Goal: Information Seeking & Learning: Find specific fact

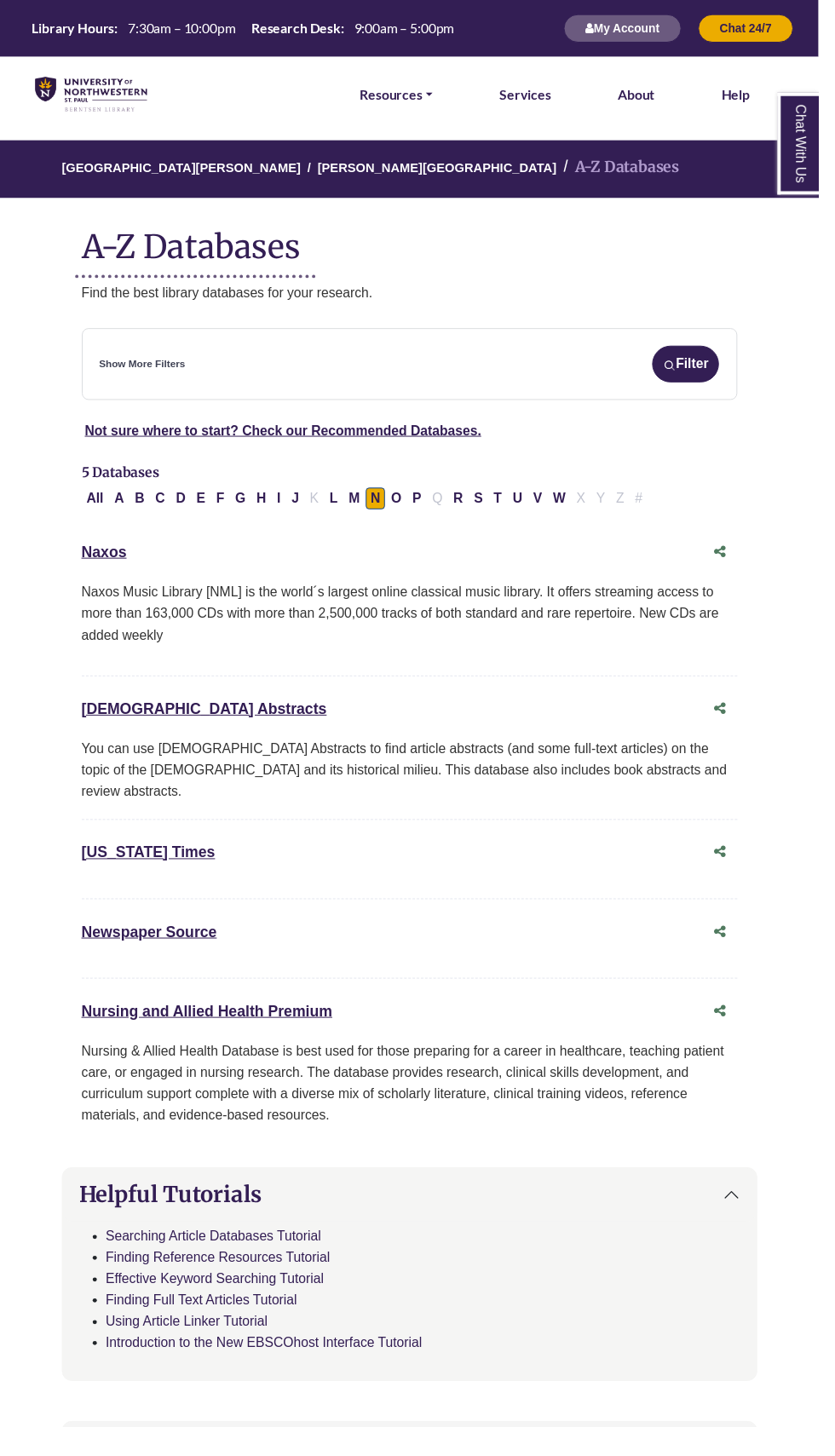
scroll to position [12, 0]
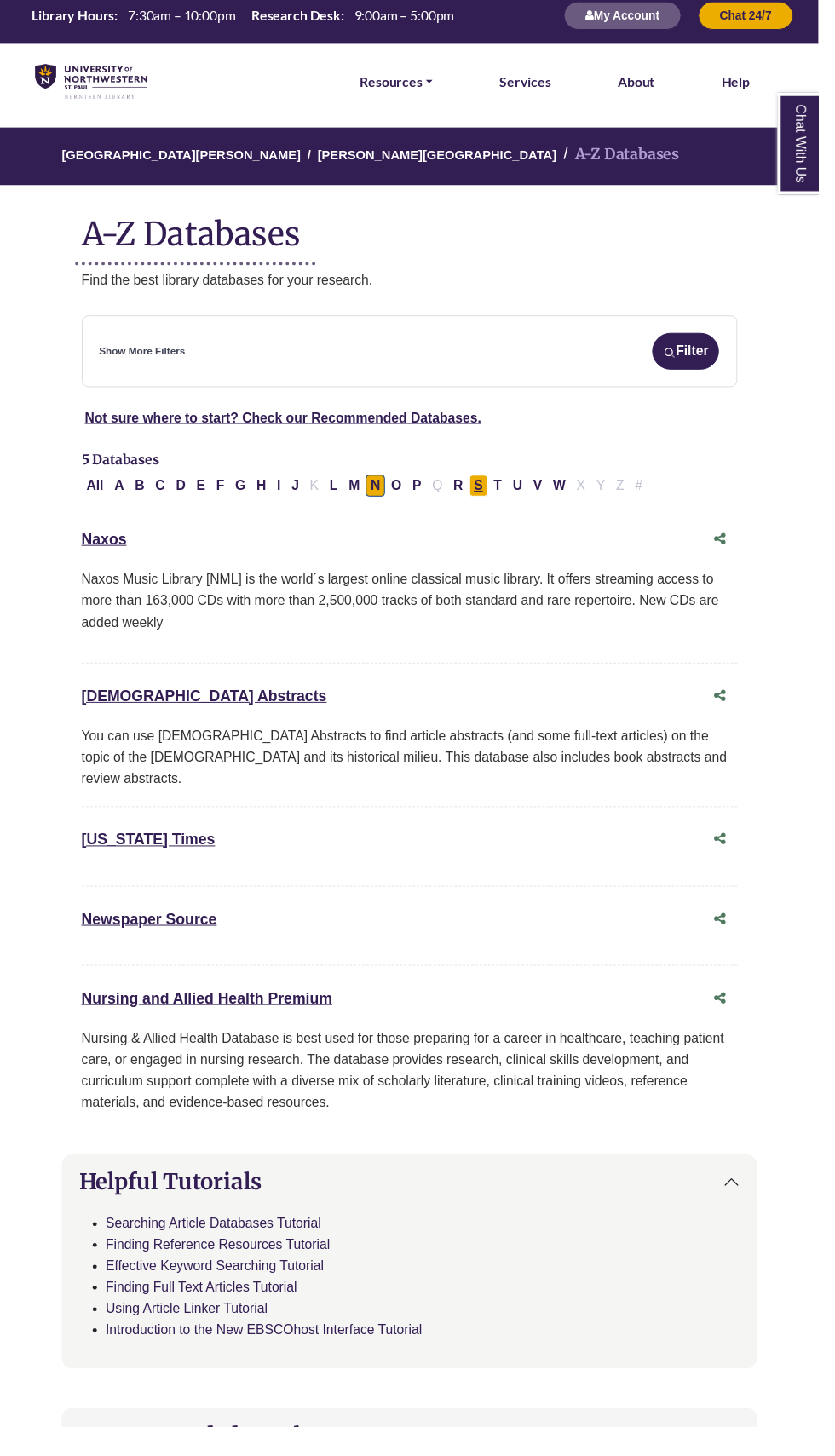
click at [479, 489] on button "S" at bounding box center [489, 495] width 19 height 22
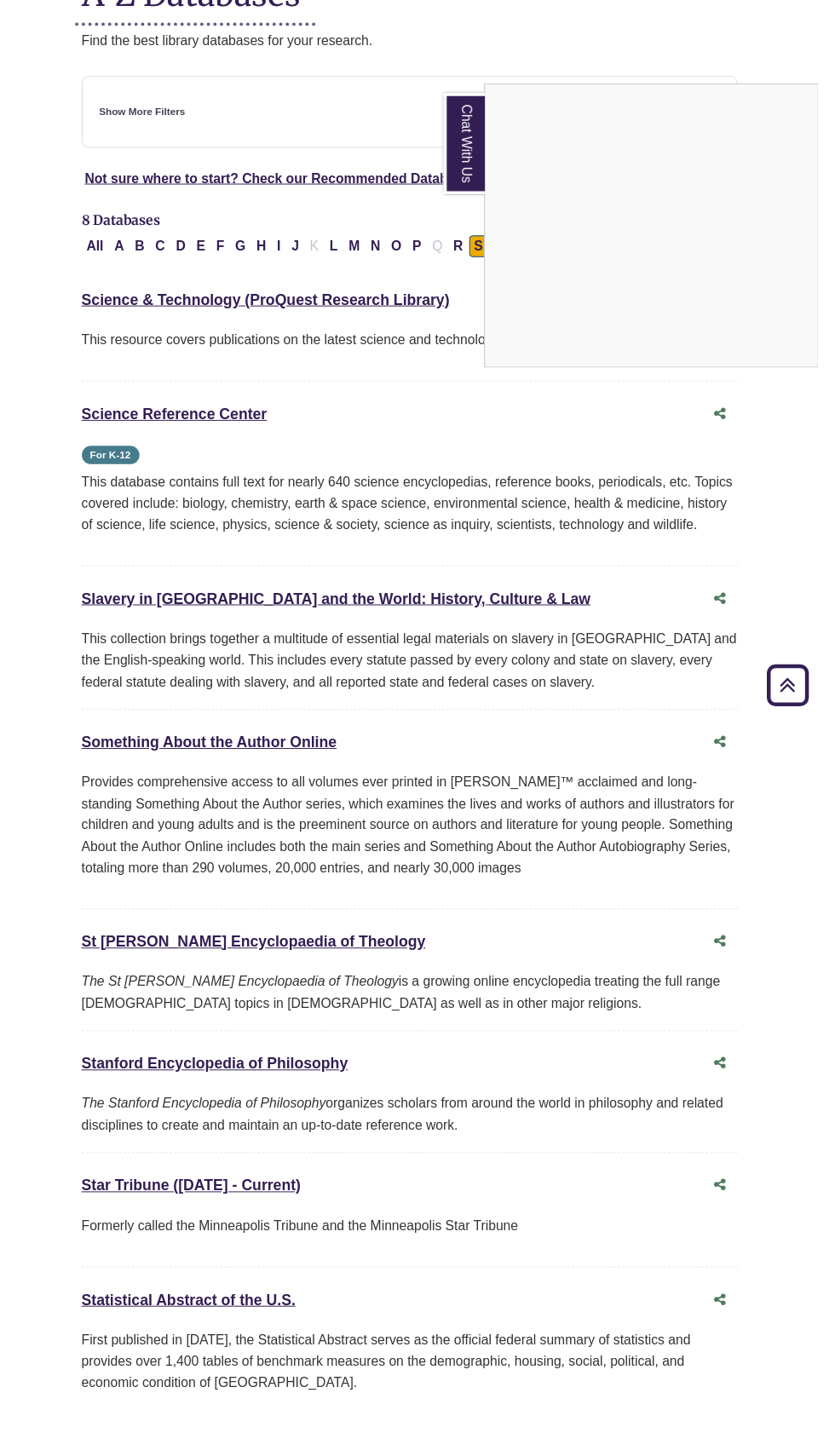
scroll to position [261, 0]
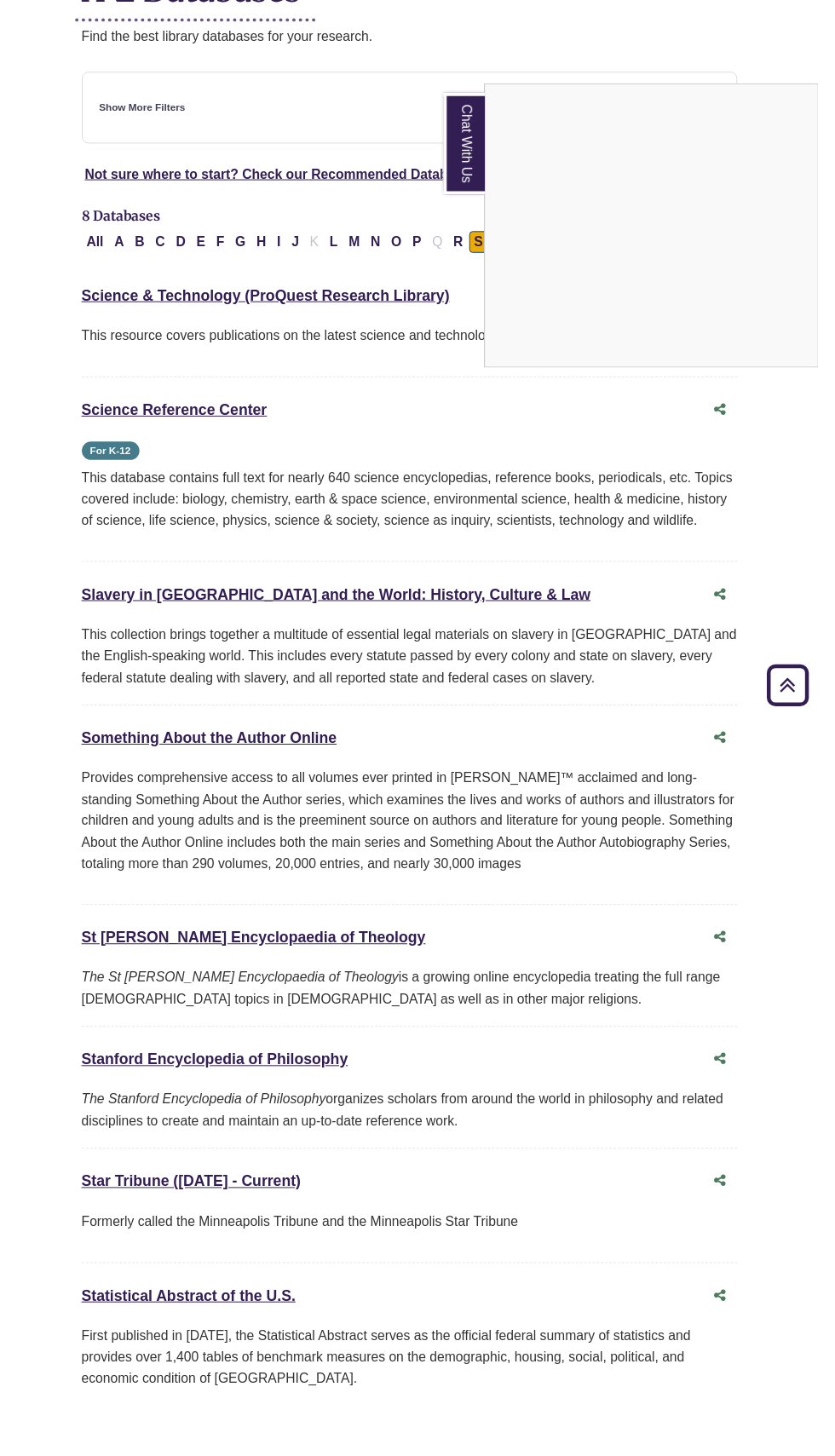
click at [276, 1223] on div "Chat With Us" at bounding box center [418, 728] width 835 height 1456
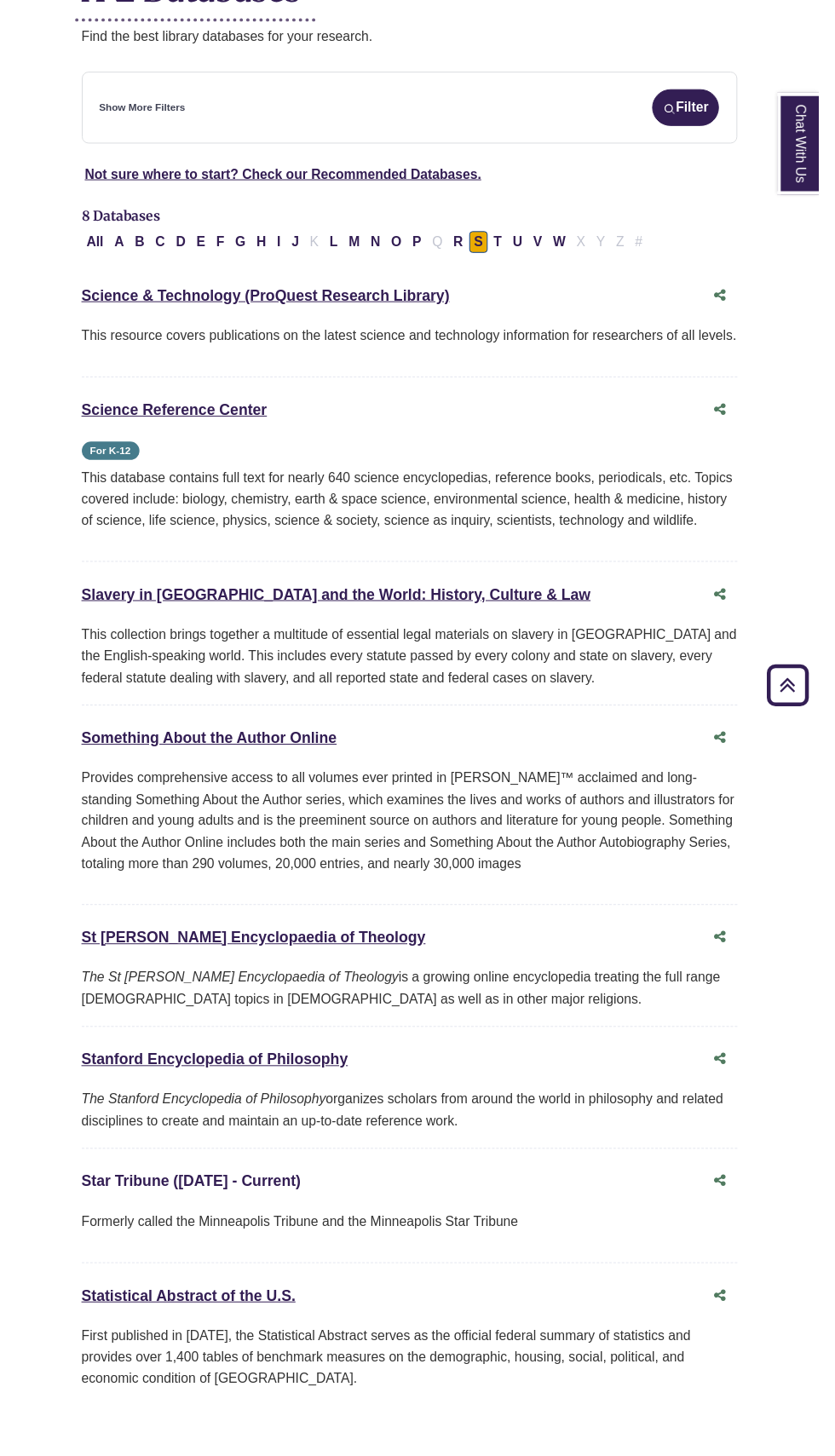
click at [242, 1214] on link "Star Tribune ([DATE] - Current) This link opens in a new window" at bounding box center [195, 1205] width 224 height 17
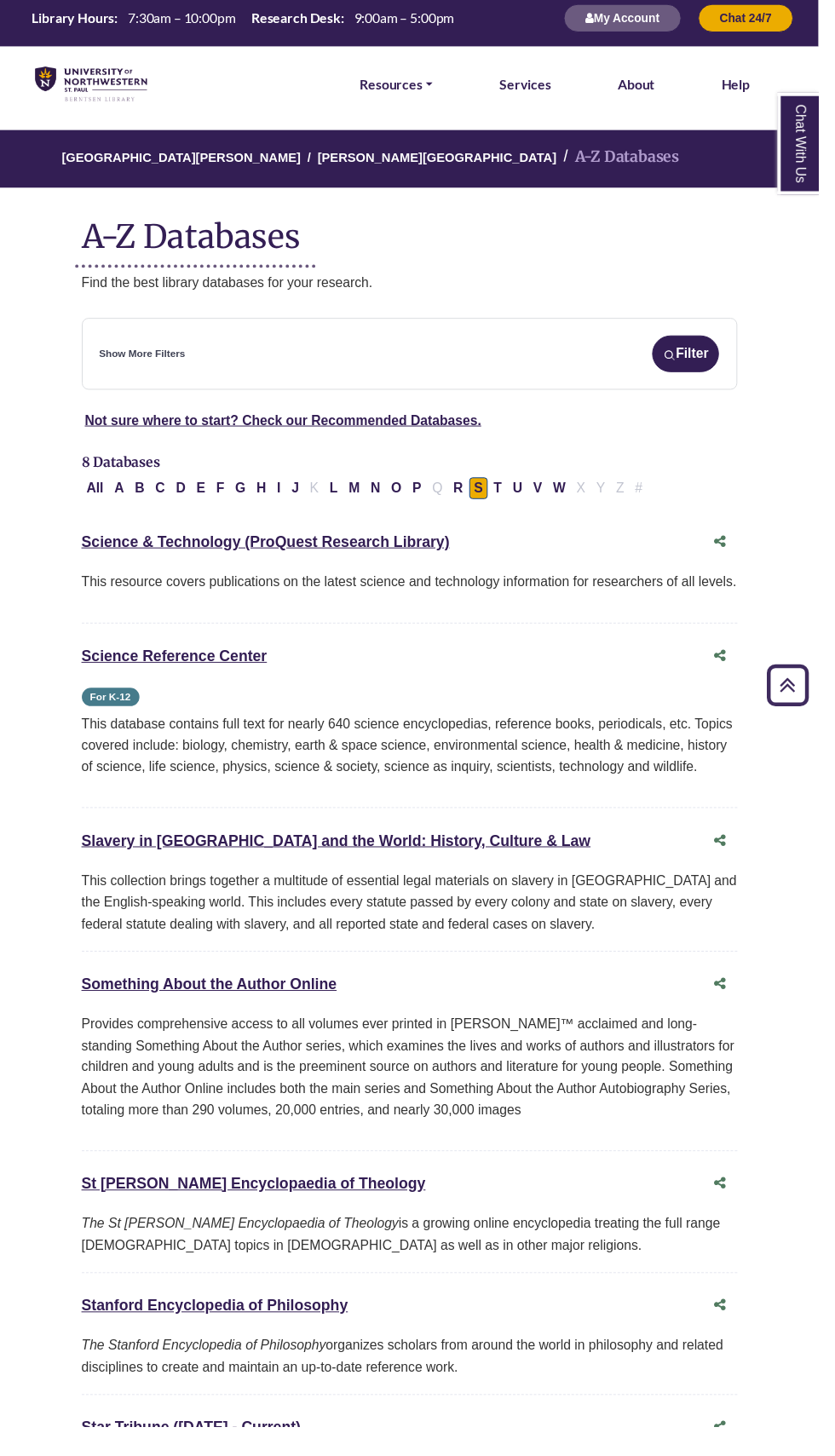
scroll to position [0, 0]
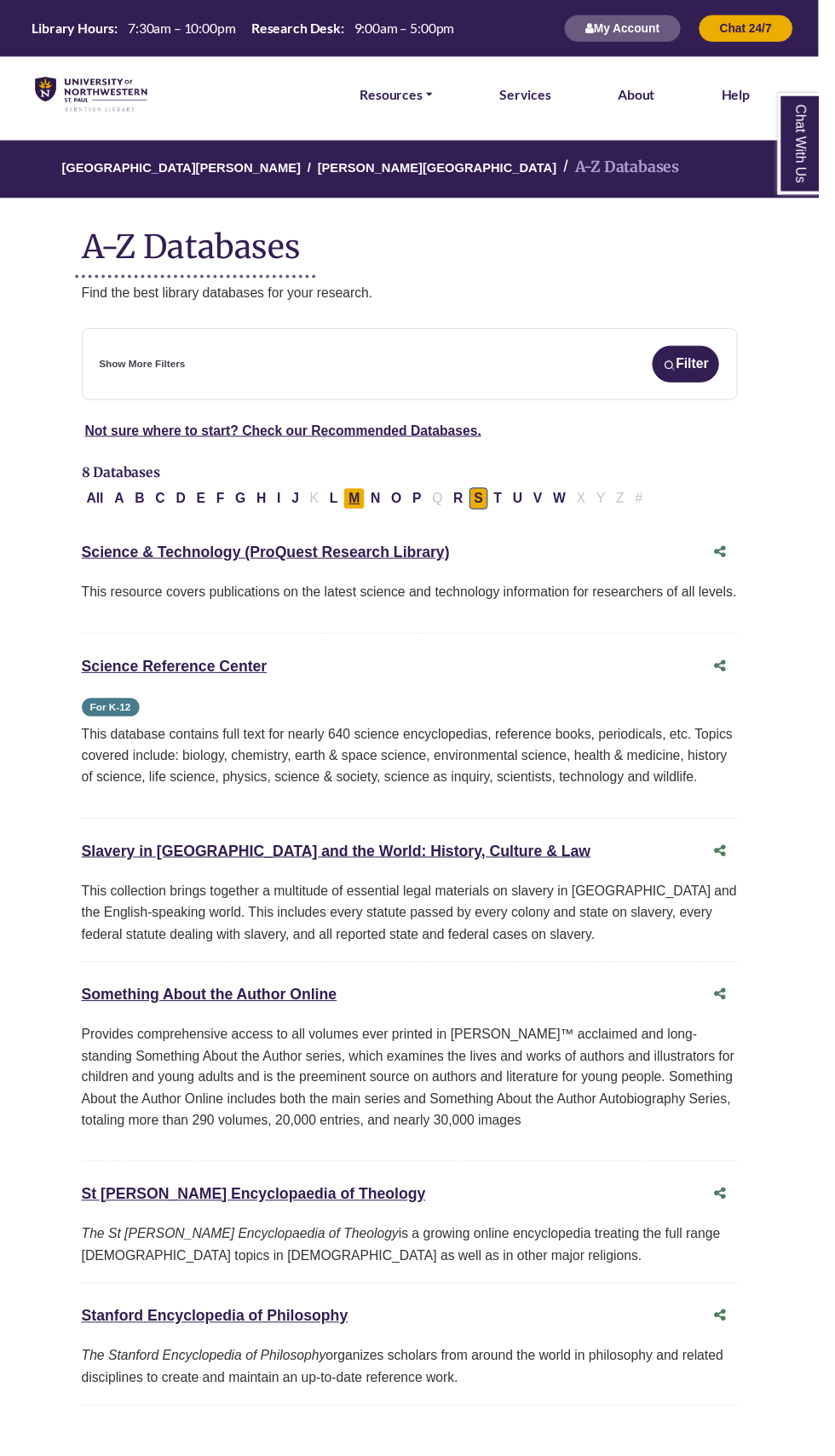
click at [355, 498] on button "M" at bounding box center [361, 508] width 21 height 22
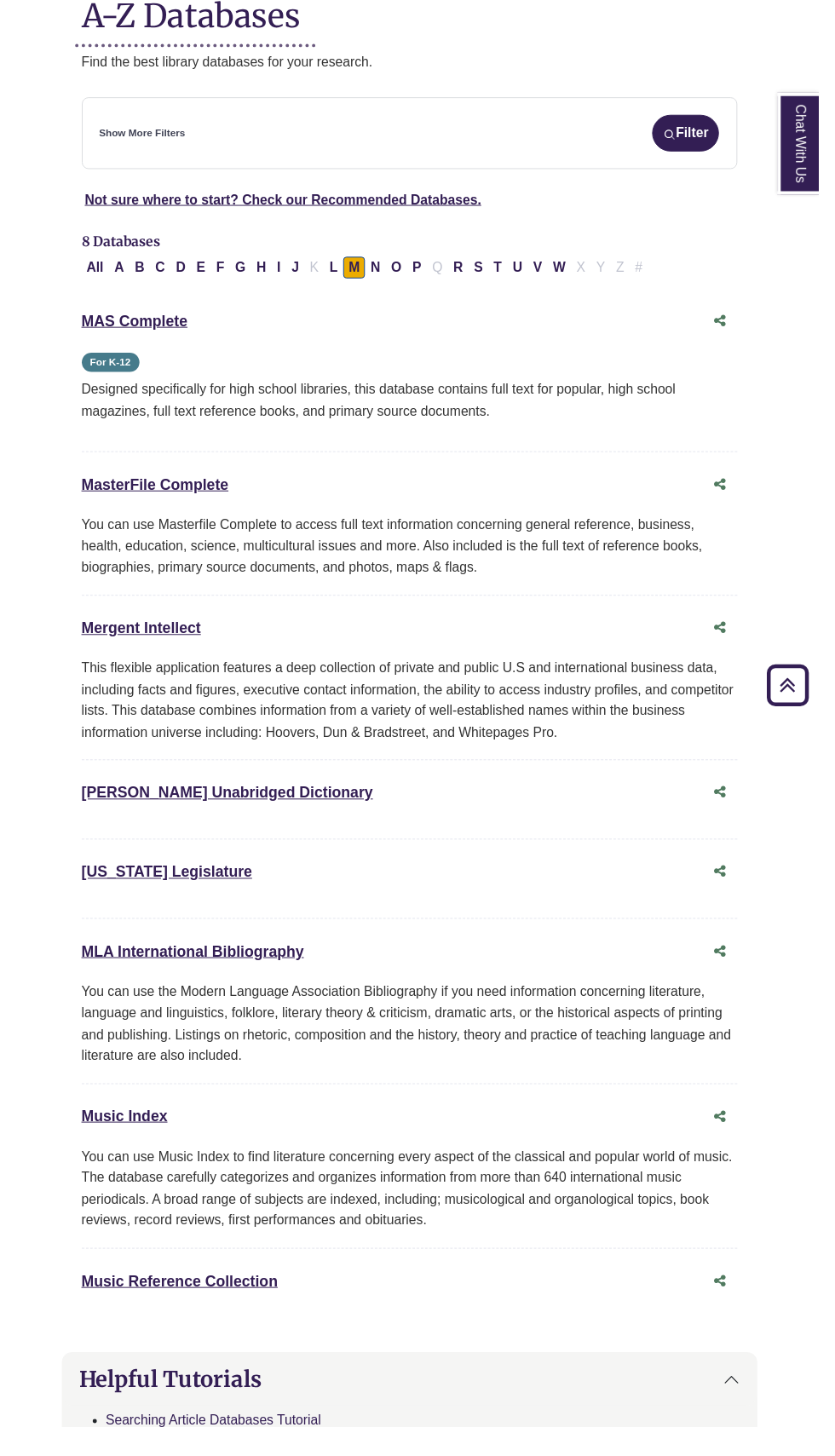
scroll to position [235, 0]
click at [498, 262] on button "T" at bounding box center [508, 273] width 19 height 22
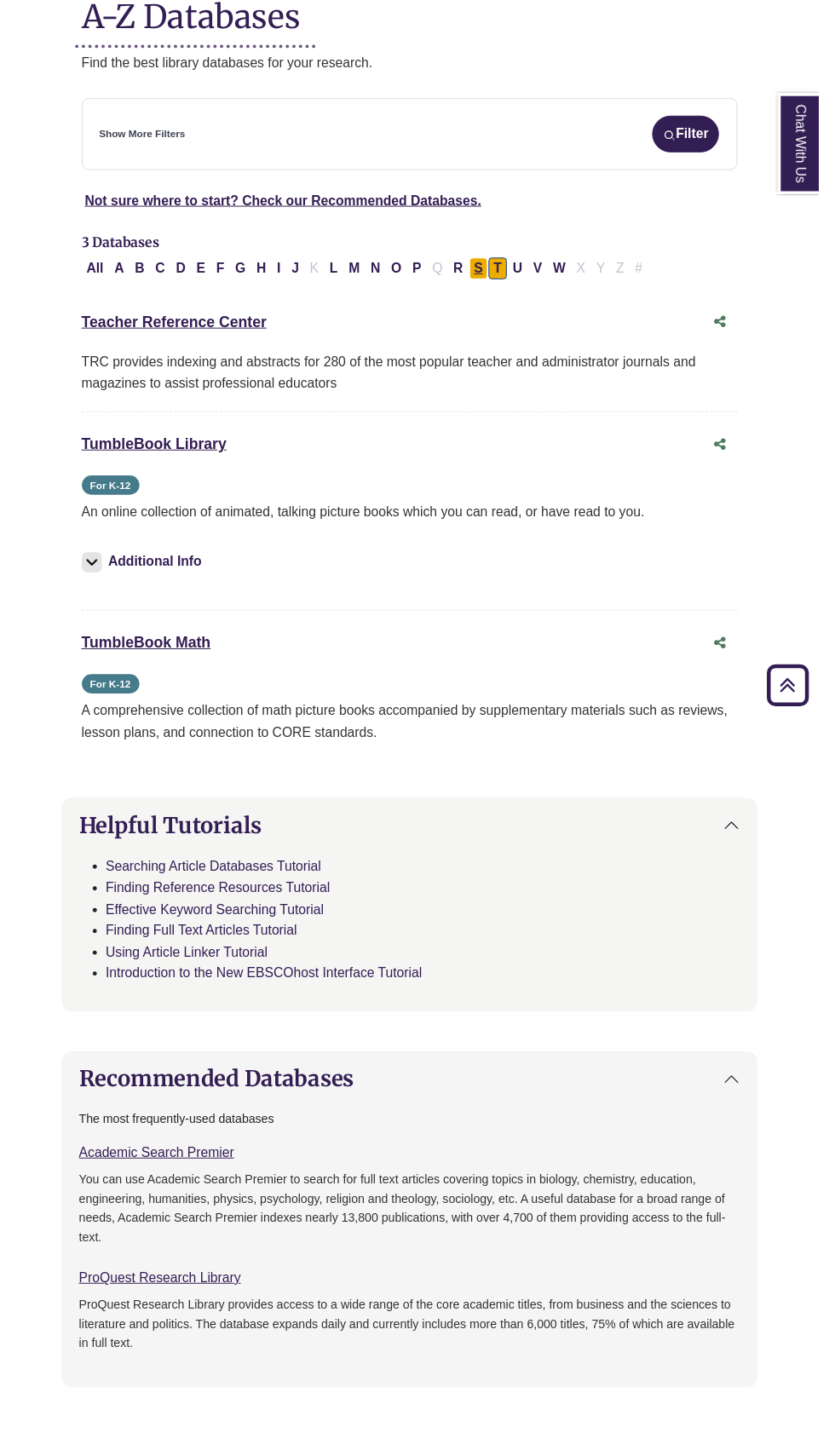
click at [479, 266] on button "S" at bounding box center [489, 273] width 19 height 22
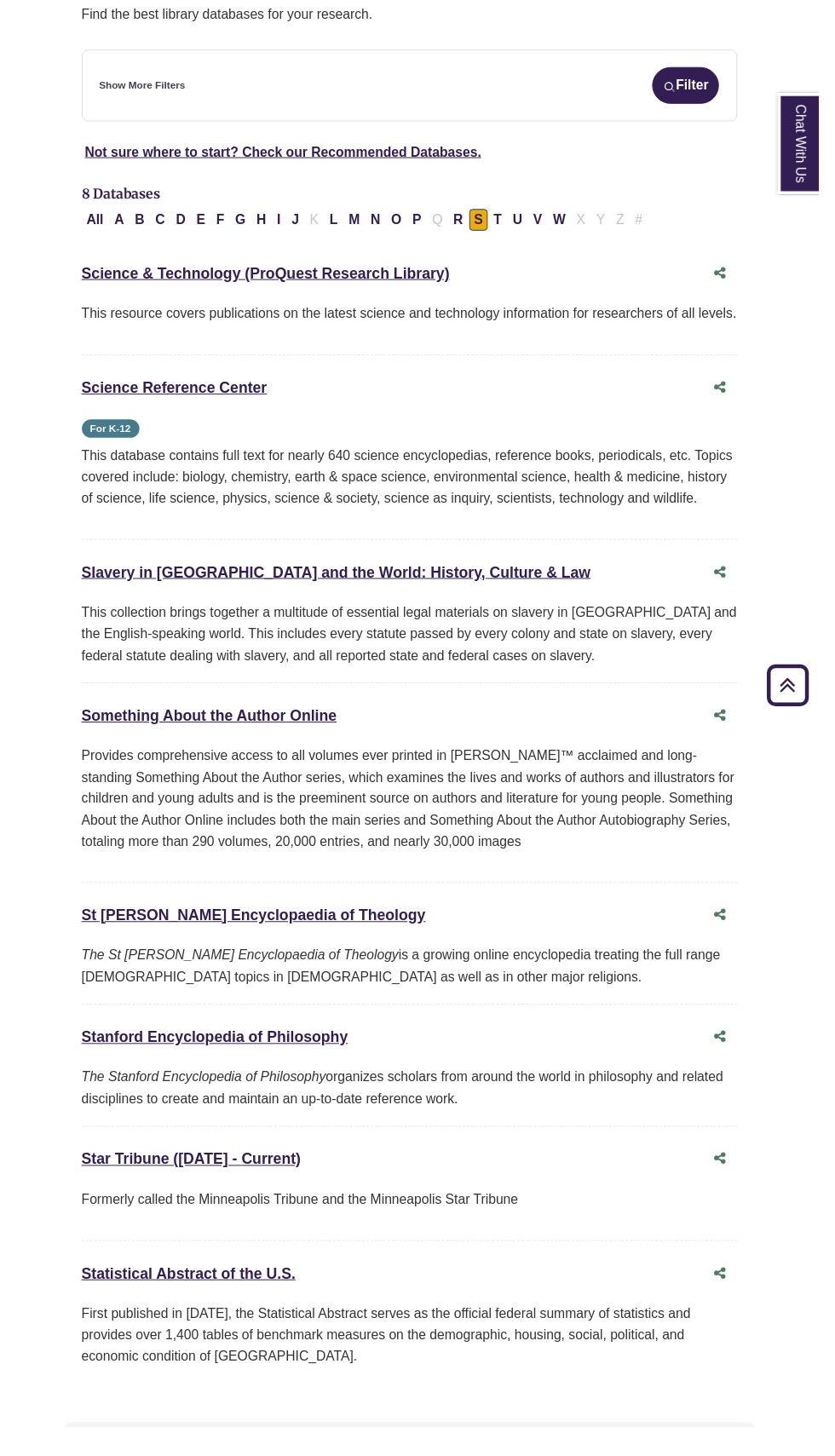
scroll to position [288, 0]
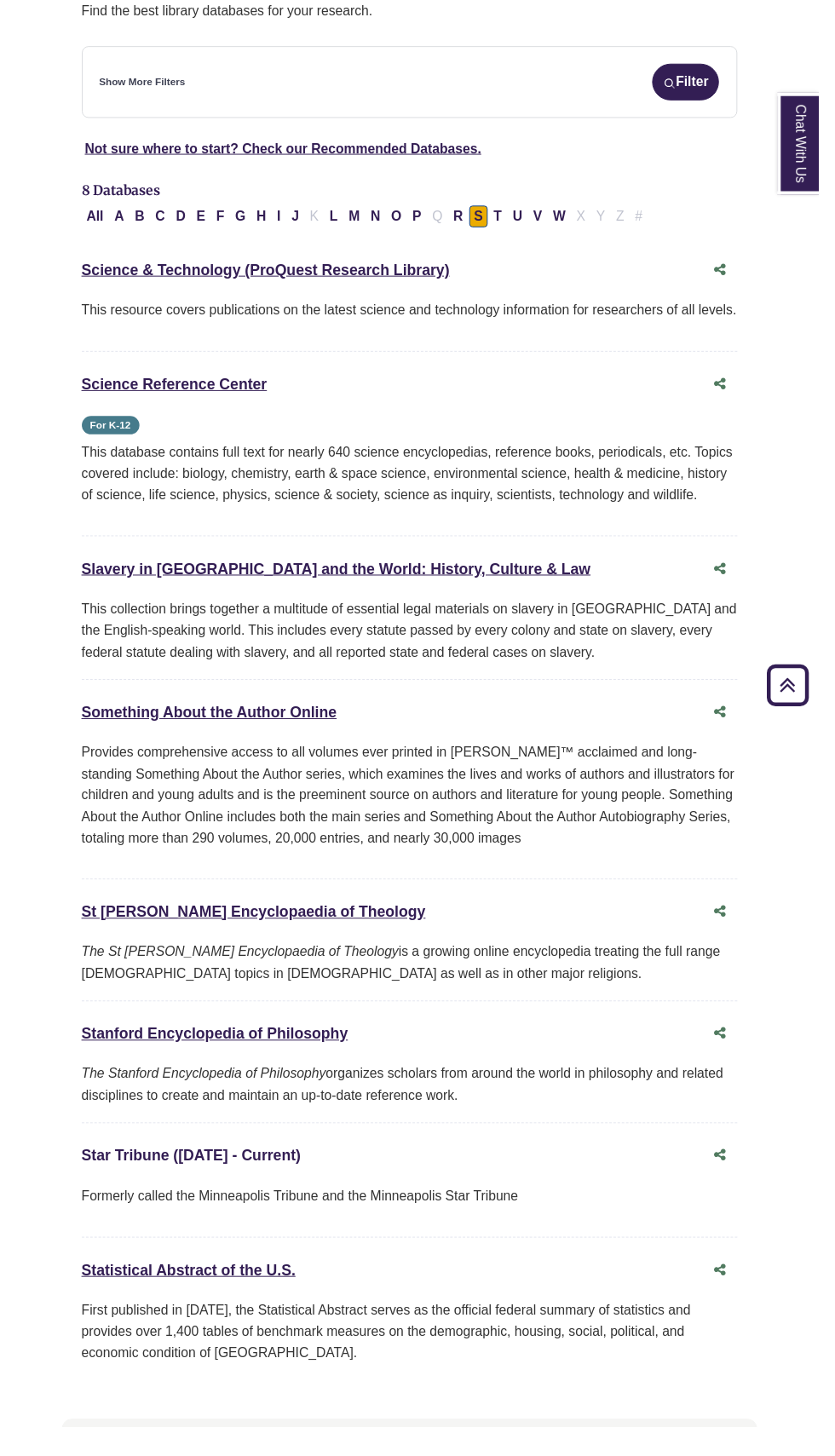
click at [128, 1186] on link "Star Tribune ([DATE] - Current) This link opens in a new window" at bounding box center [195, 1179] width 224 height 17
